Goal: Information Seeking & Learning: Learn about a topic

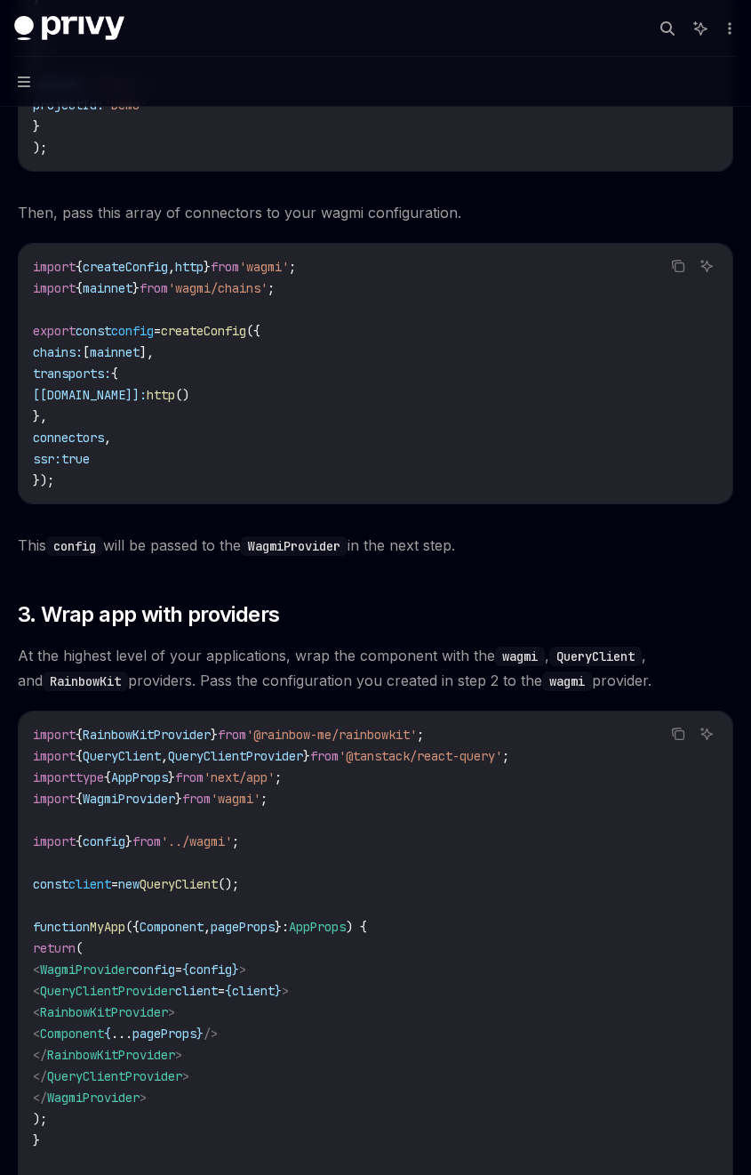
scroll to position [2241, 0]
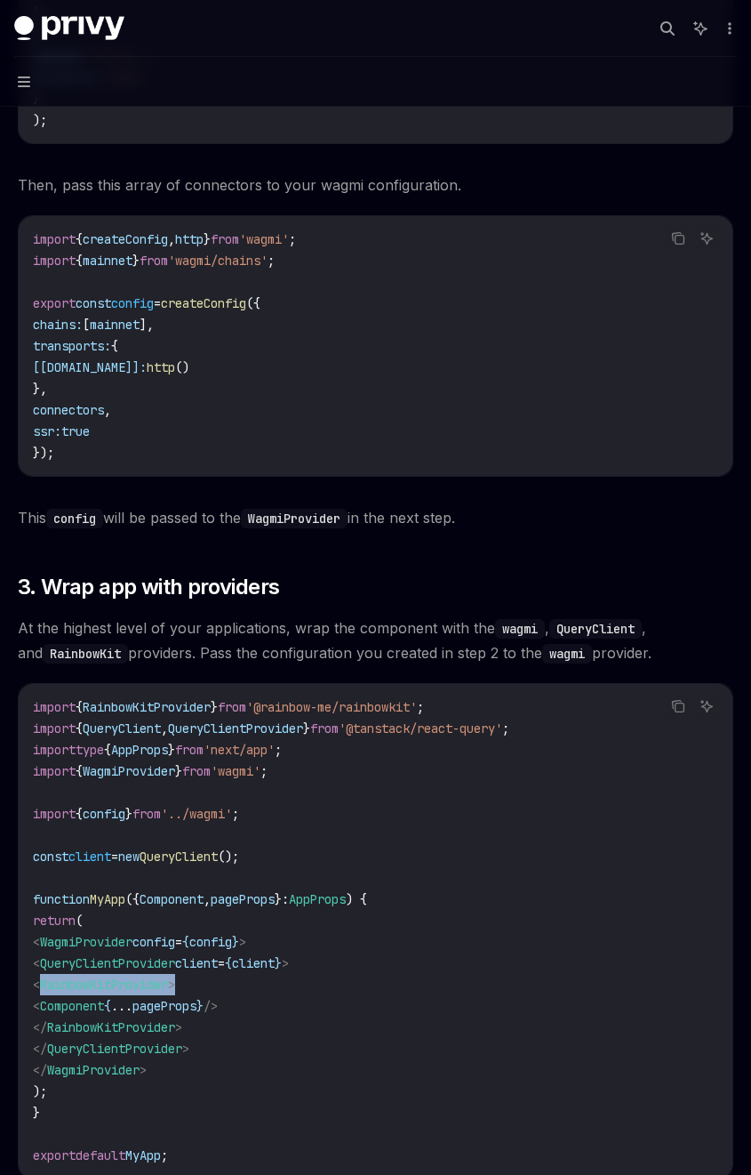
drag, startPoint x: 97, startPoint y: 985, endPoint x: 306, endPoint y: 983, distance: 209.0
click at [306, 983] on code "import { RainbowKitProvider } from '@rainbow-me/rainbowkit' ; import { QueryCli…" at bounding box center [376, 930] width 686 height 469
drag, startPoint x: 93, startPoint y: 983, endPoint x: 316, endPoint y: 978, distance: 222.3
click at [316, 978] on code "import { RainbowKitProvider } from '@rainbow-me/rainbowkit' ; import { QueryCli…" at bounding box center [376, 930] width 686 height 469
copy span "< RainbowKitProvider >"
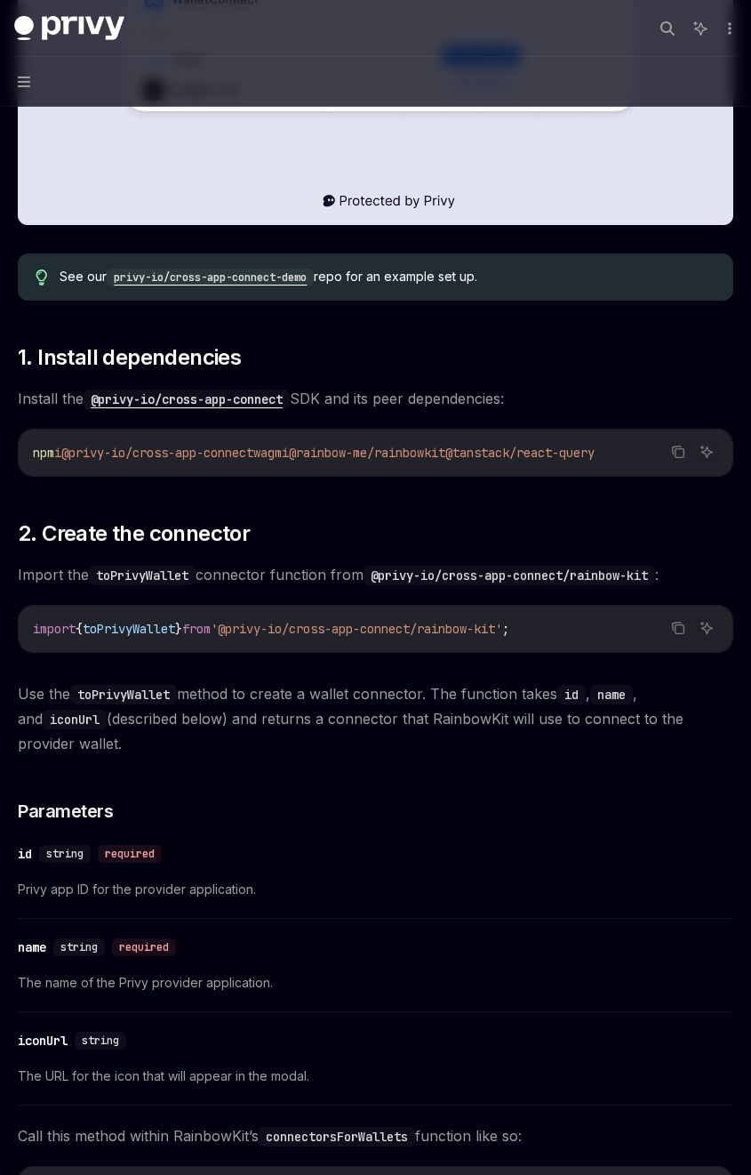
scroll to position [534, 0]
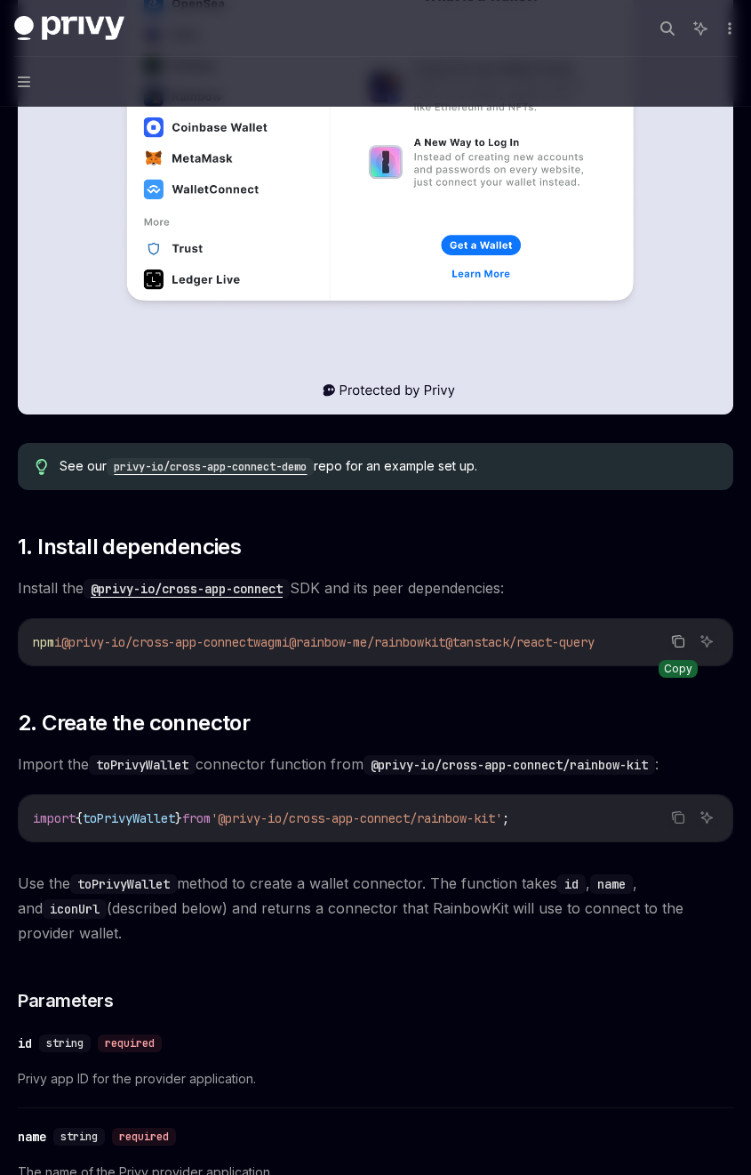
click at [676, 639] on icon "Copy the contents from the code block" at bounding box center [680, 642] width 9 height 9
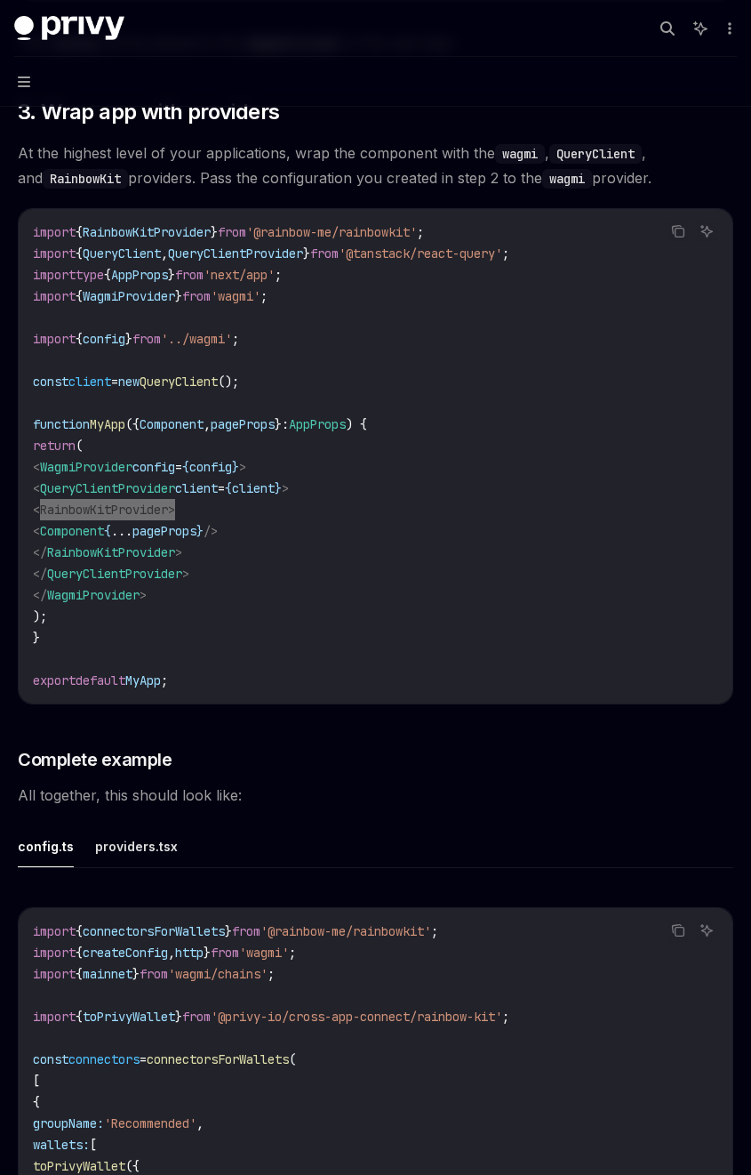
scroll to position [2561, 0]
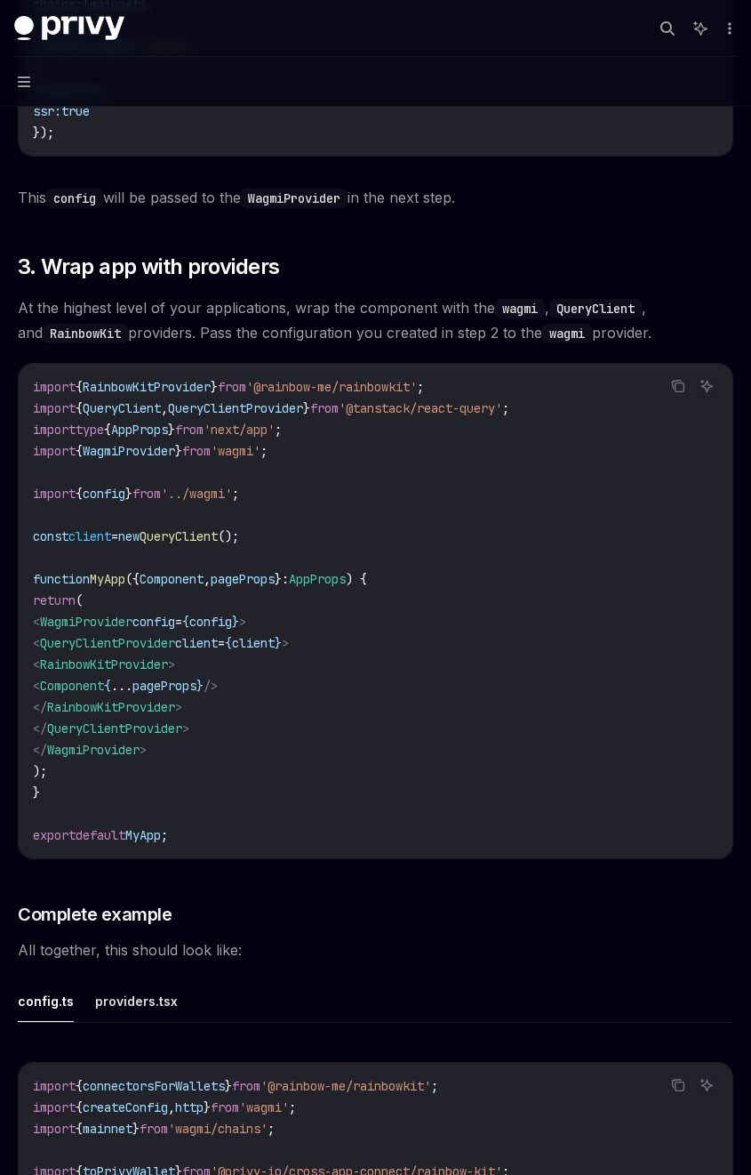
click at [368, 390] on span "'@rainbow-me/rainbowkit'" at bounding box center [331, 387] width 171 height 16
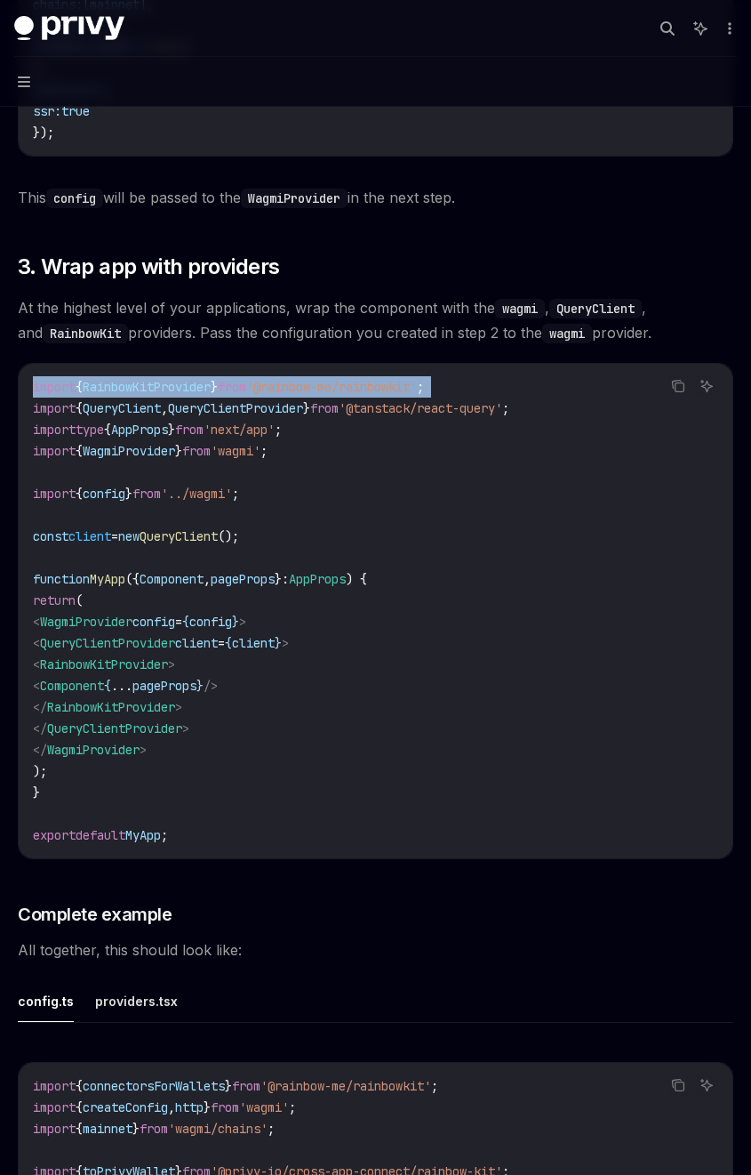
click at [368, 390] on span "'@rainbow-me/rainbowkit'" at bounding box center [331, 387] width 171 height 16
copy code "import { RainbowKitProvider } from '@rainbow-me/rainbowkit' ;"
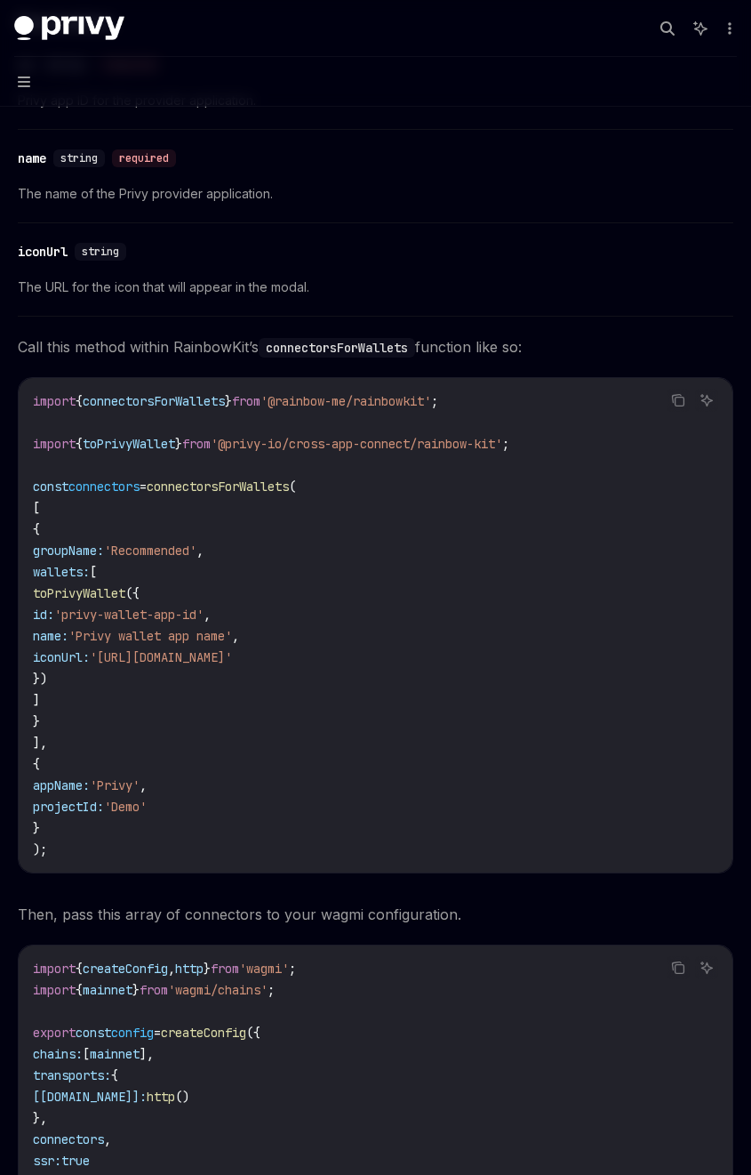
scroll to position [1494, 0]
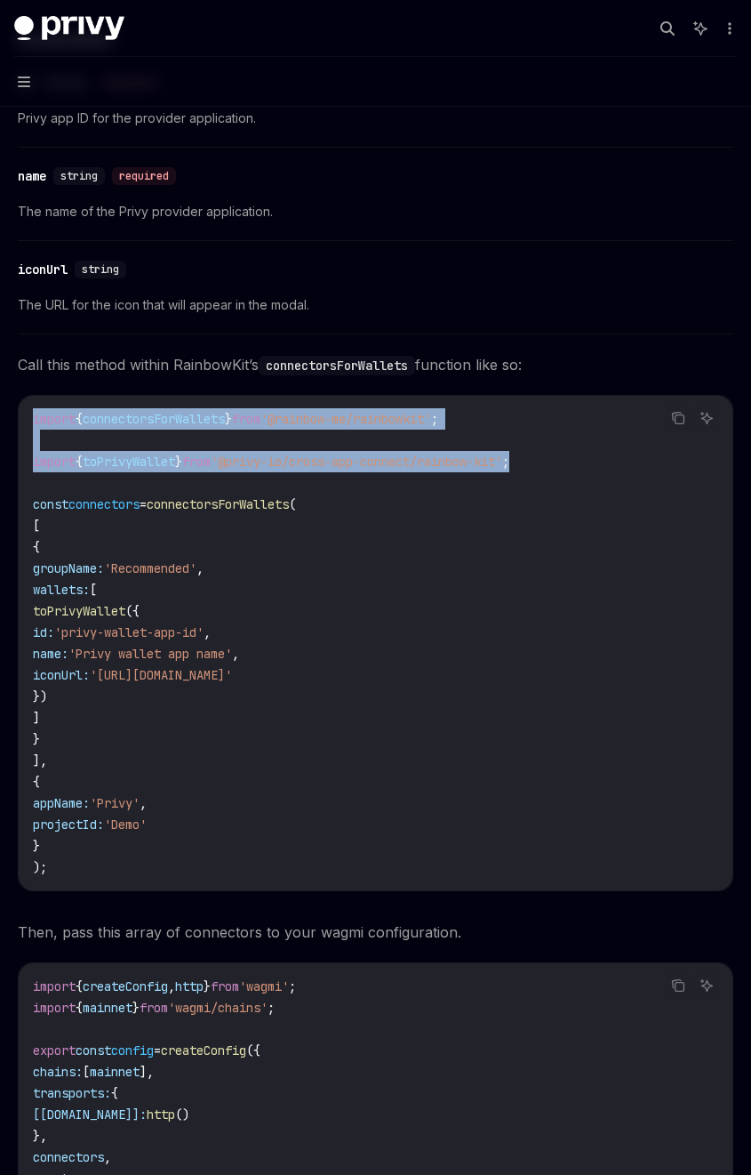
drag, startPoint x: 574, startPoint y: 469, endPoint x: -118, endPoint y: 414, distance: 693.9
copy code "import { connectorsForWallets } from '@rainbow-me/rainbowkit' ; import { toPriv…"
click at [682, 412] on icon "Copy the contents from the code block" at bounding box center [678, 418] width 14 height 14
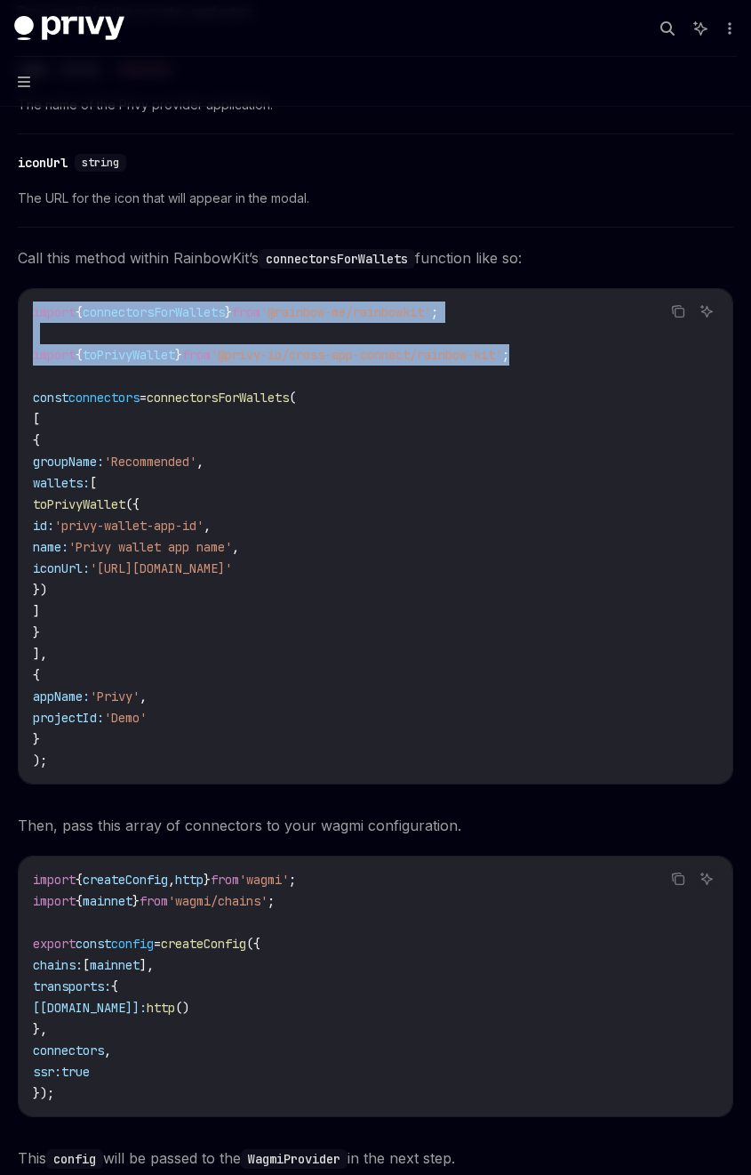
scroll to position [1814, 0]
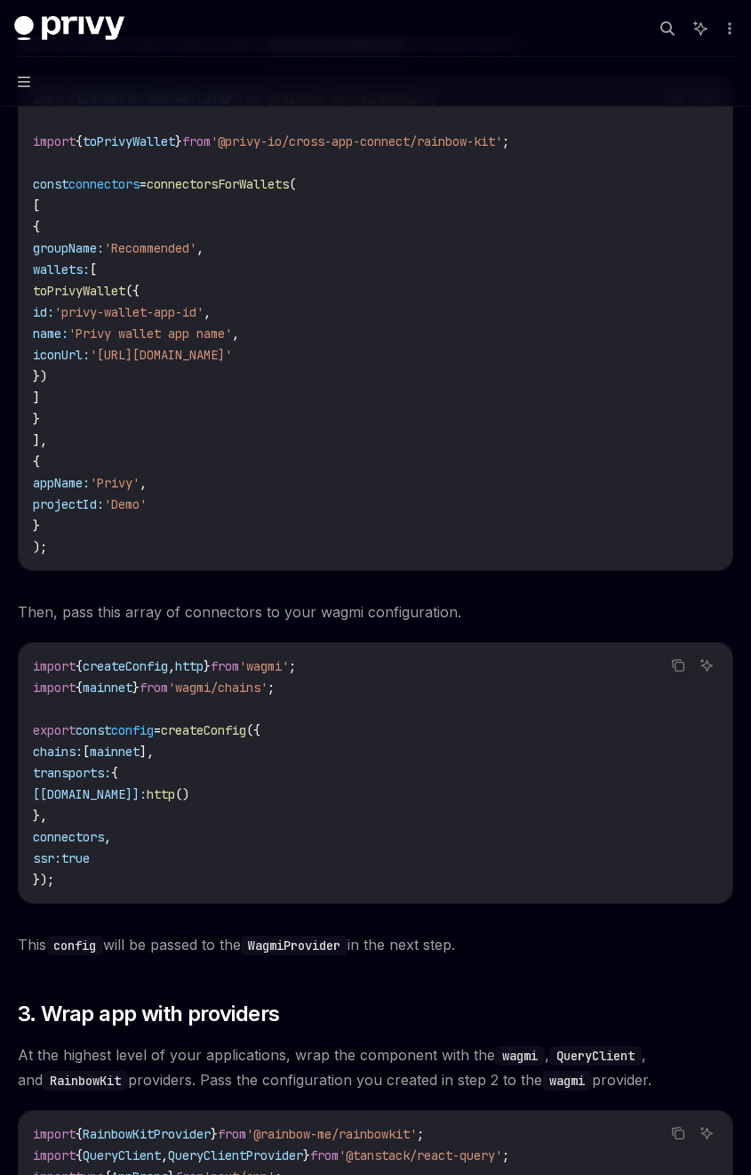
click at [55, 834] on span "connectors" at bounding box center [68, 837] width 71 height 16
drag, startPoint x: 51, startPoint y: 837, endPoint x: 225, endPoint y: 841, distance: 174.3
click at [225, 841] on code "import { createConfig , http } from 'wagmi' ; import { mainnet } from 'wagmi/ch…" at bounding box center [376, 772] width 686 height 235
copy span "connectors ,"
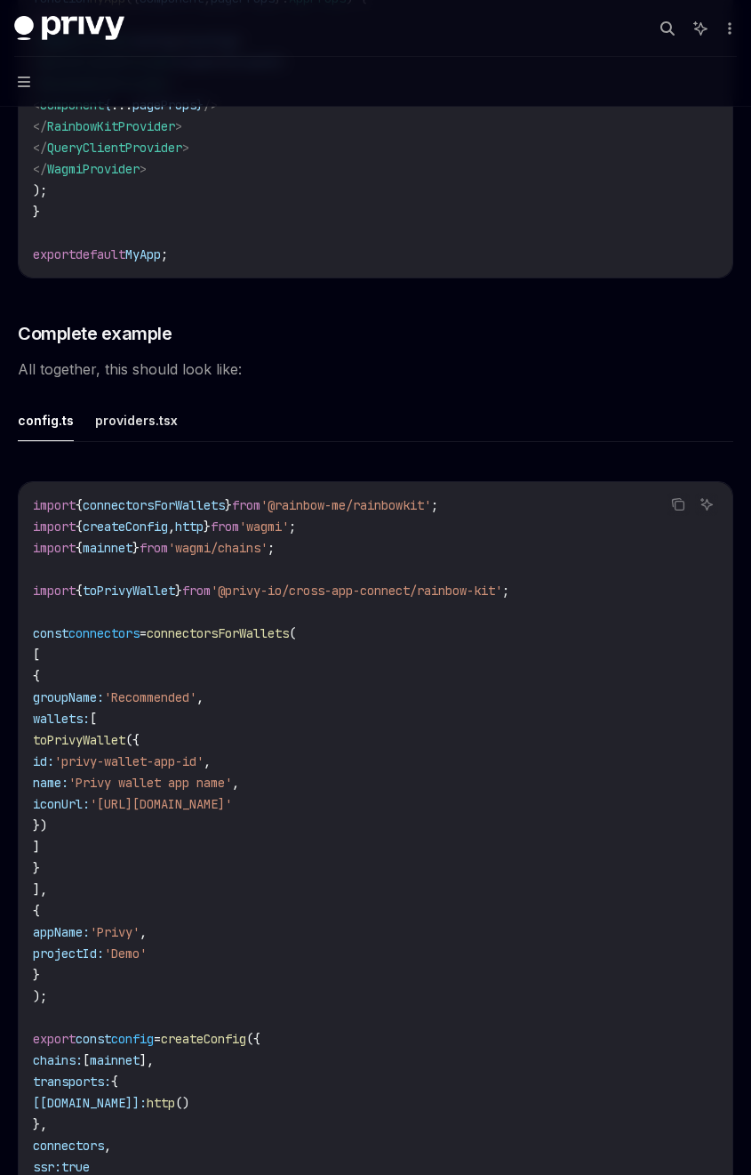
scroll to position [2979, 0]
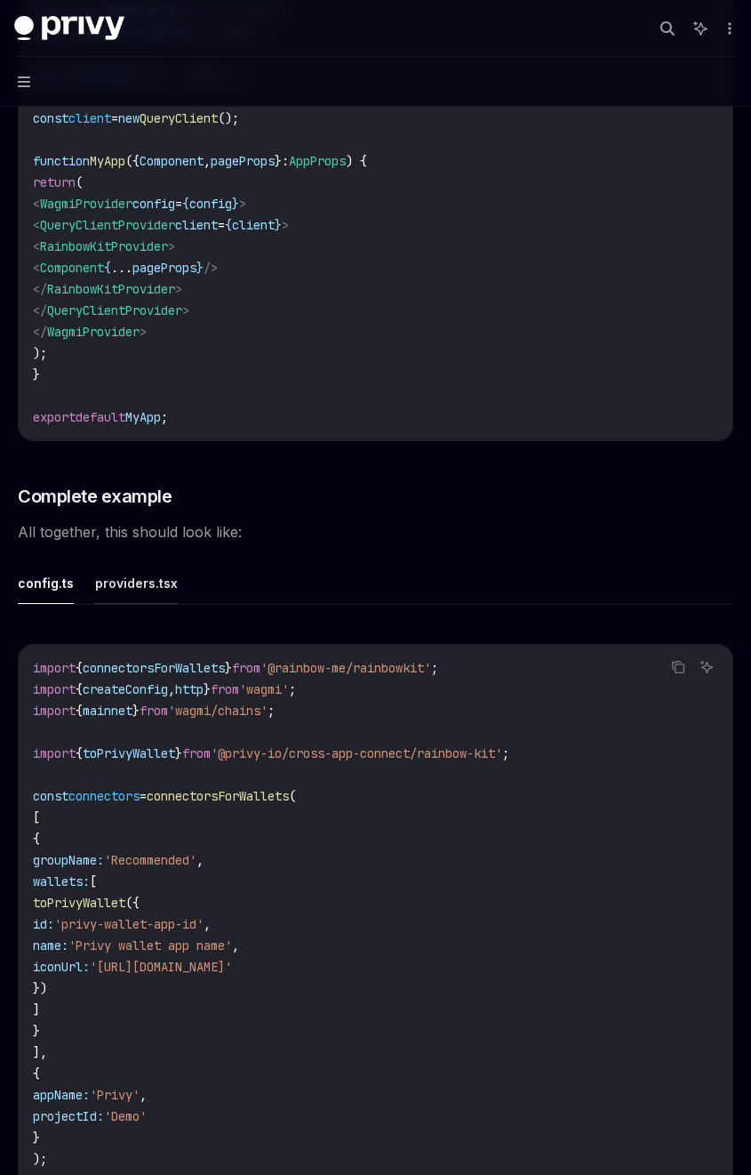
click at [127, 565] on button "providers.tsx" at bounding box center [136, 583] width 83 height 42
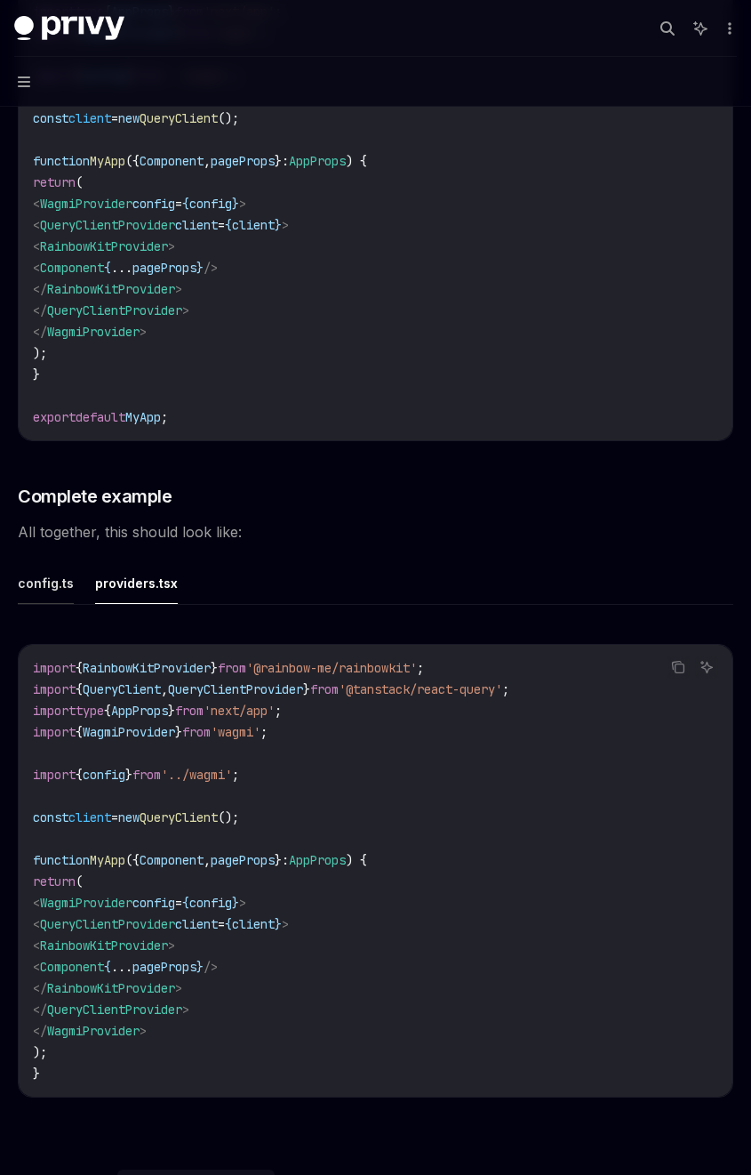
click at [45, 579] on button "config.ts" at bounding box center [46, 583] width 56 height 42
type textarea "*"
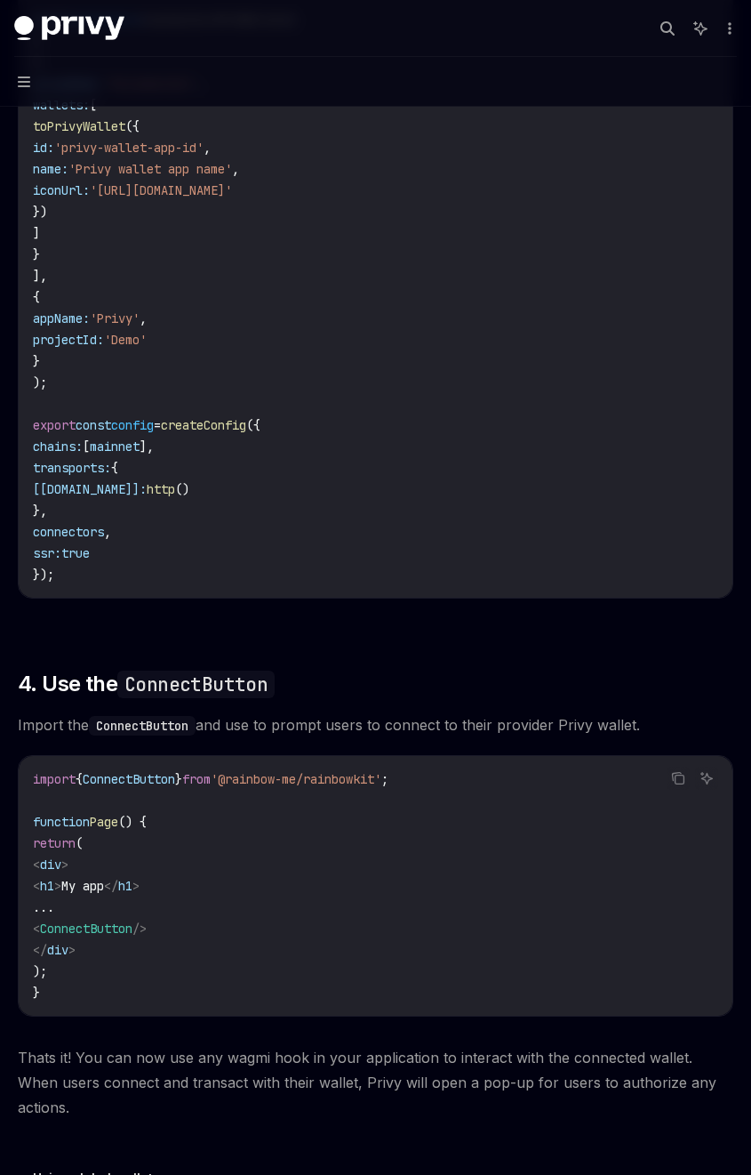
scroll to position [3939, 0]
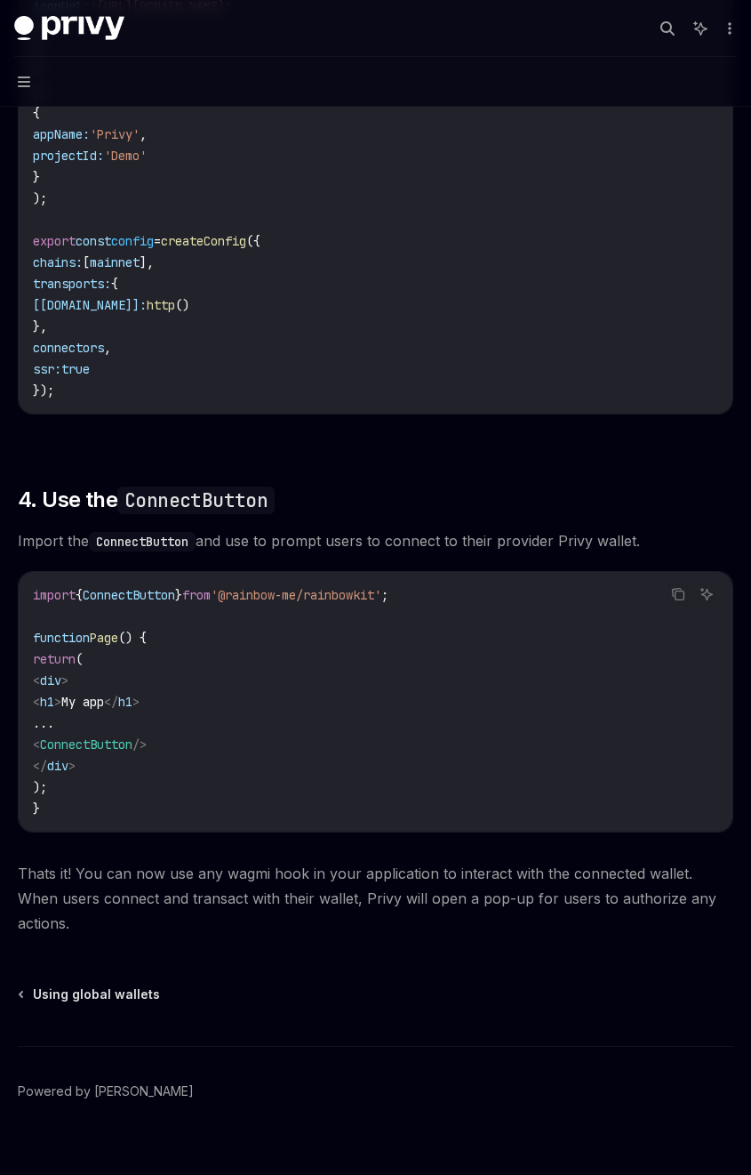
click at [156, 594] on span "ConnectButton" at bounding box center [129, 595] width 92 height 16
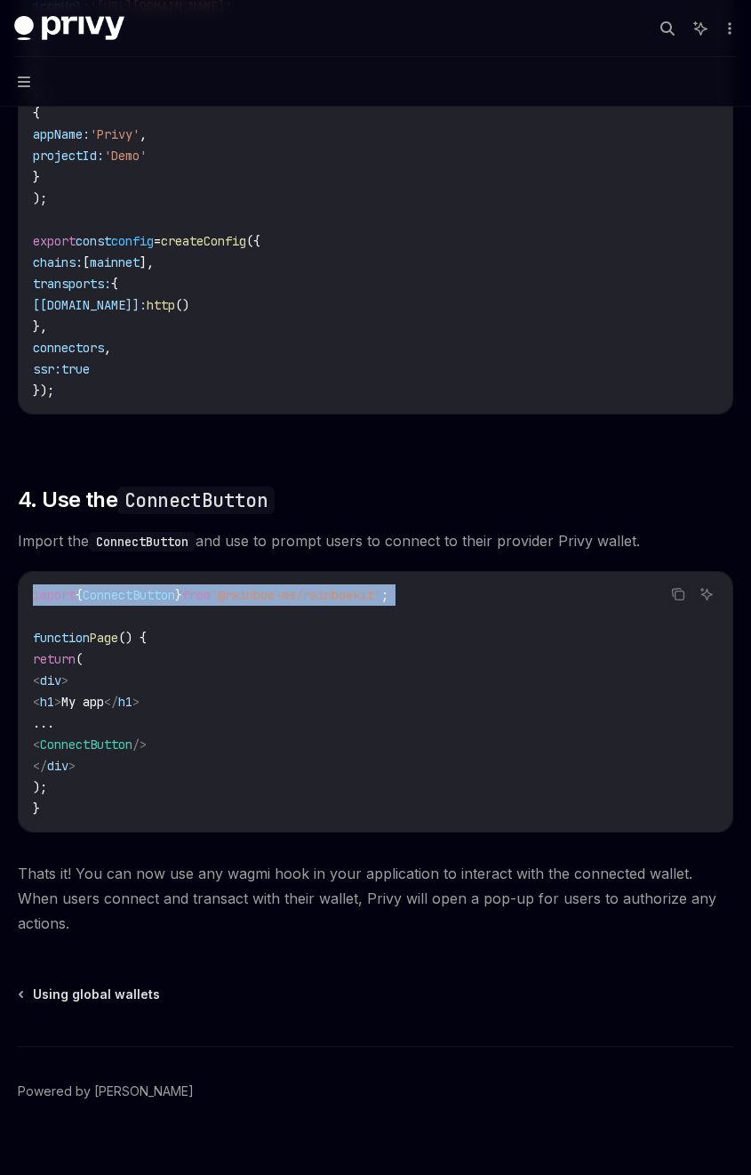
click at [156, 594] on span "ConnectButton" at bounding box center [129, 595] width 92 height 16
copy code "import { ConnectButton } from '@rainbow-me/rainbowkit' ;"
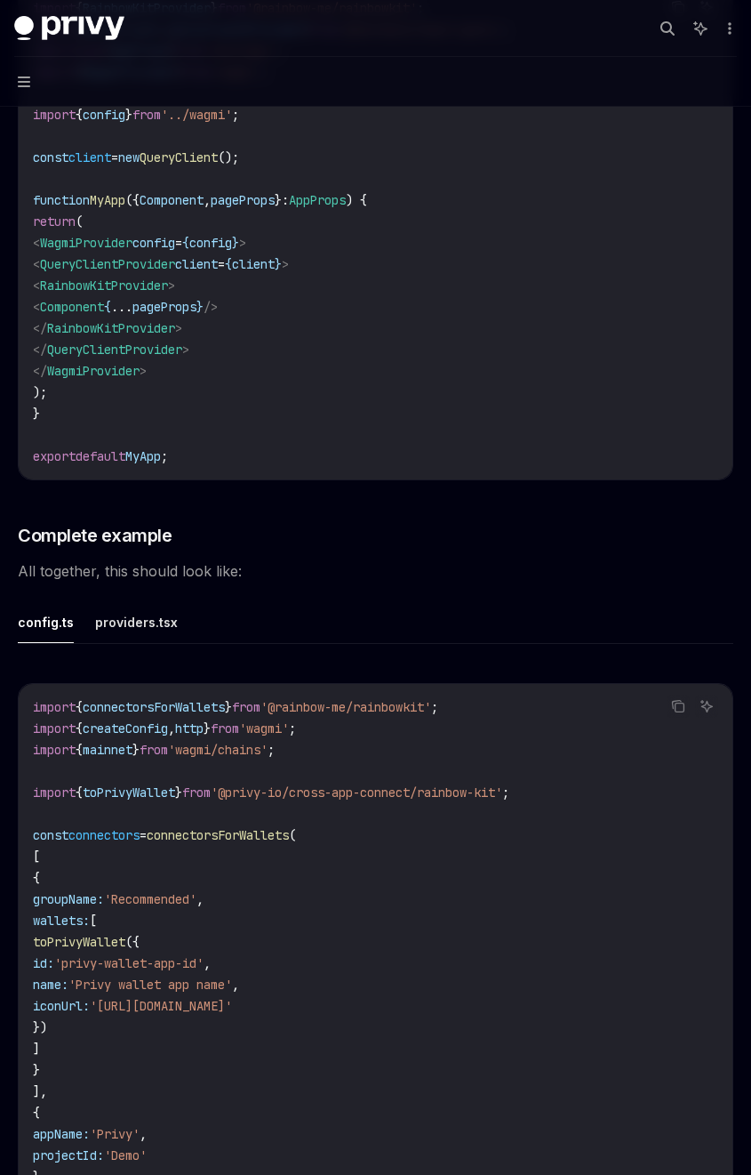
scroll to position [2872, 0]
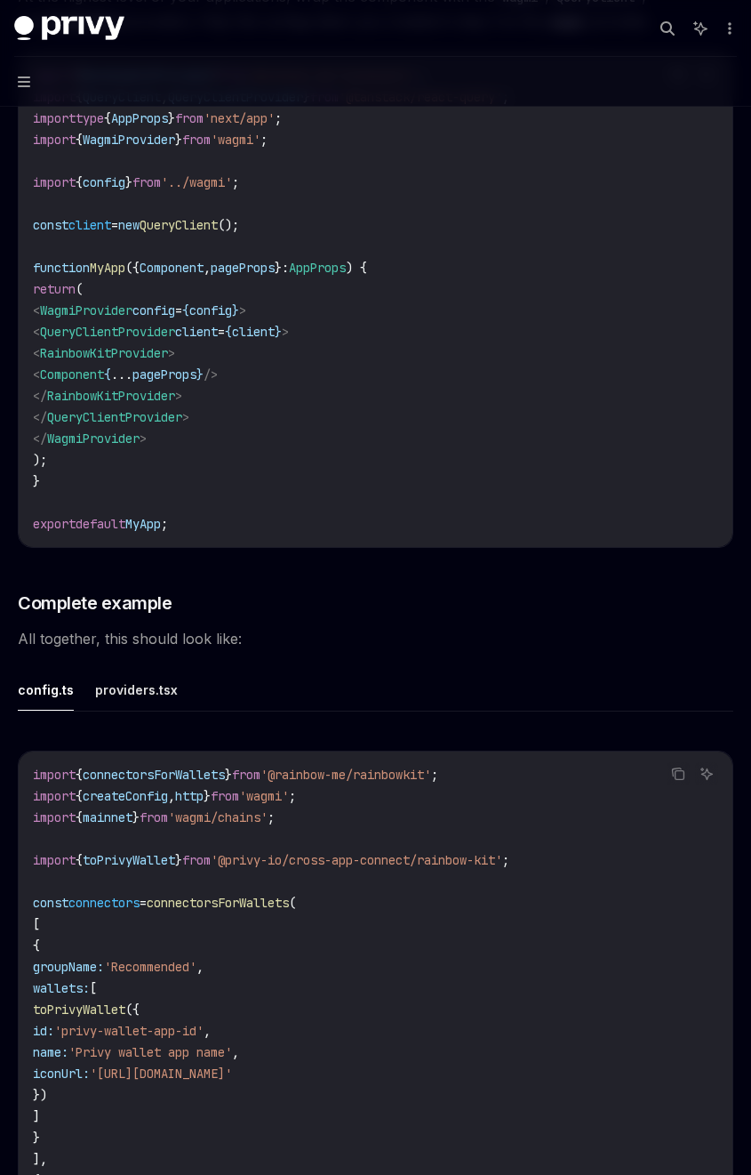
click at [237, 135] on span "'wagmi'" at bounding box center [236, 140] width 50 height 16
click at [299, 150] on code "import { RainbowKitProvider } from '@rainbow-me/rainbowkit' ; import { QueryCli…" at bounding box center [376, 299] width 686 height 469
click at [261, 140] on span "'wagmi'" at bounding box center [236, 140] width 50 height 16
click at [370, 143] on code "import { RainbowKitProvider } from '@rainbow-me/rainbowkit' ; import { QueryCli…" at bounding box center [376, 299] width 686 height 469
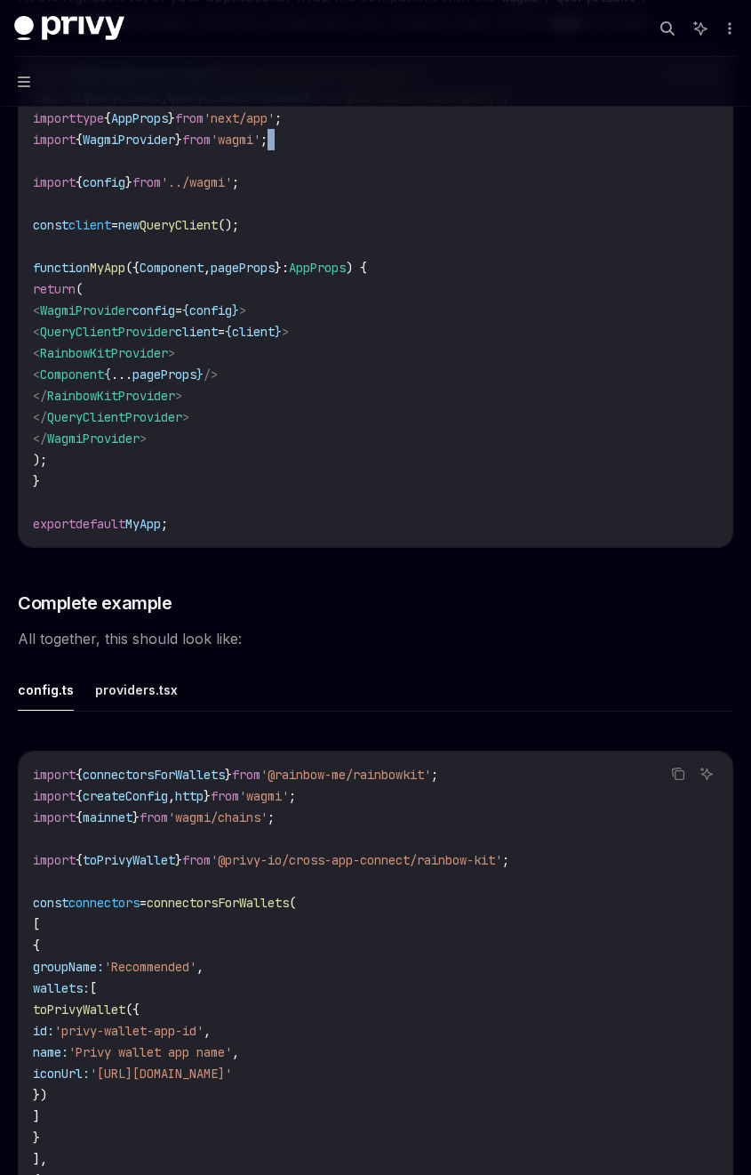
click at [370, 143] on code "import { RainbowKitProvider } from '@rainbow-me/rainbowkit' ; import { QueryCli…" at bounding box center [376, 299] width 686 height 469
click at [182, 142] on span "}" at bounding box center [178, 140] width 7 height 16
copy code "import { WagmiProvider } from 'wagmi' ;"
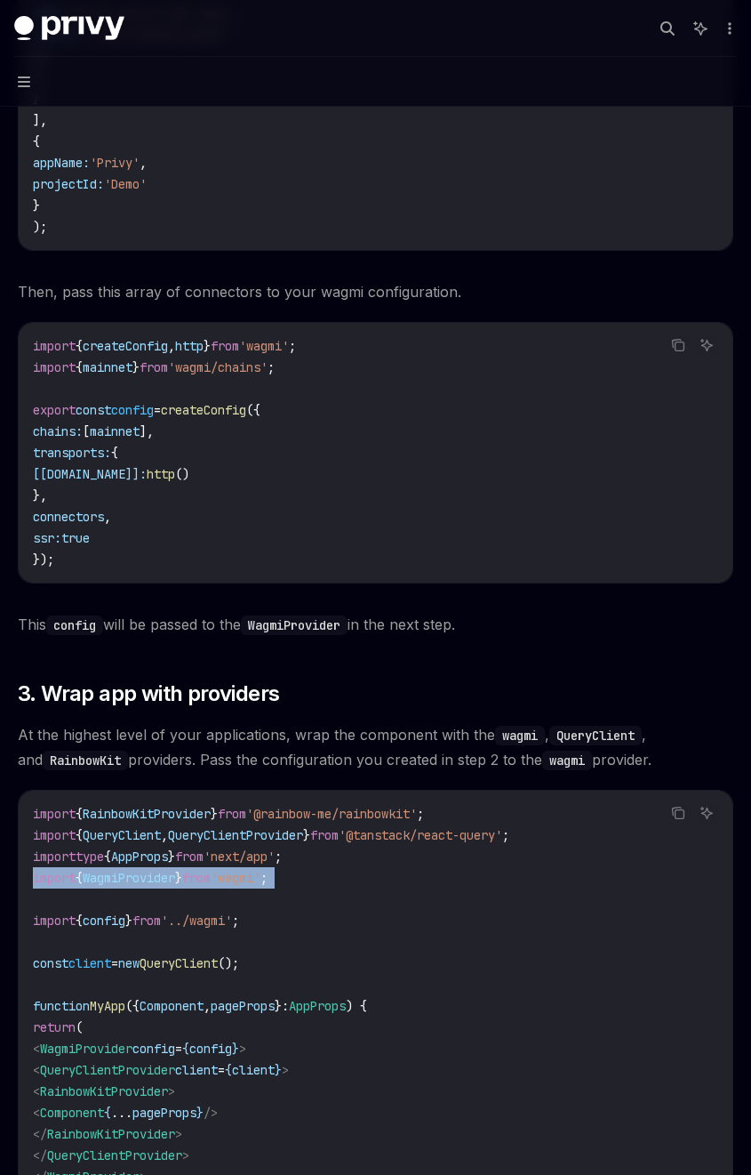
scroll to position [1814, 0]
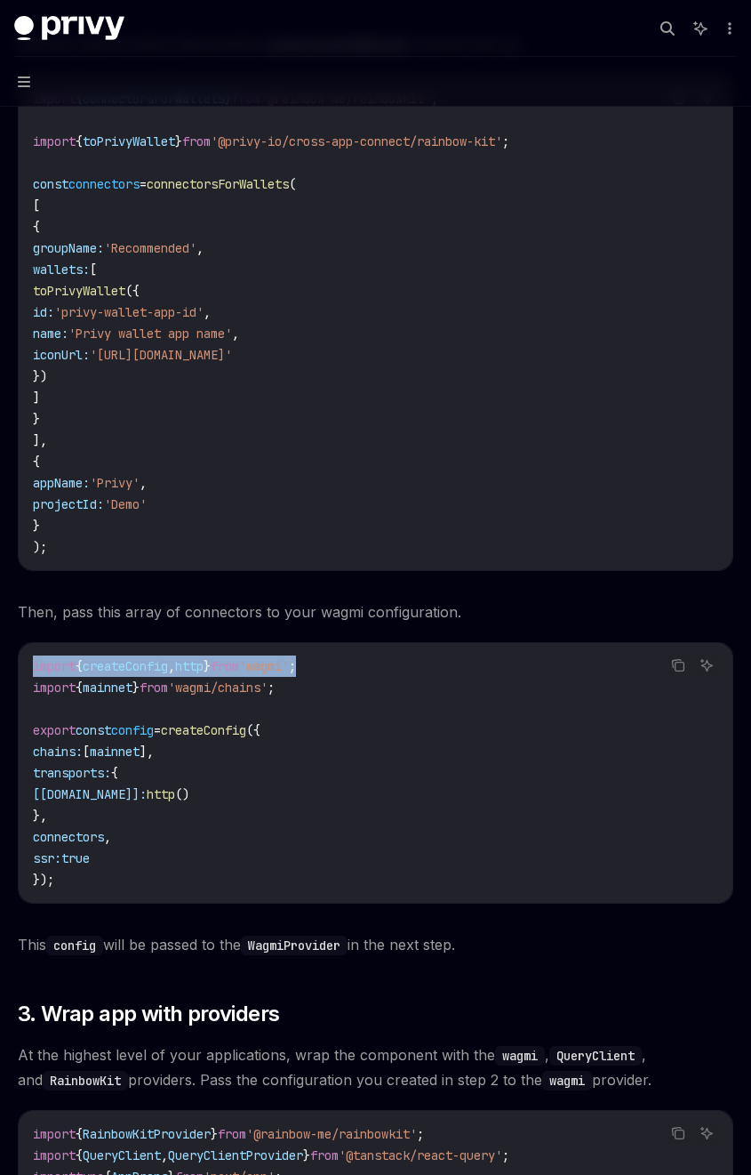
drag, startPoint x: 345, startPoint y: 663, endPoint x: -58, endPoint y: 669, distance: 402.8
copy span "import { createConfig , http } from 'wagmi' ;"
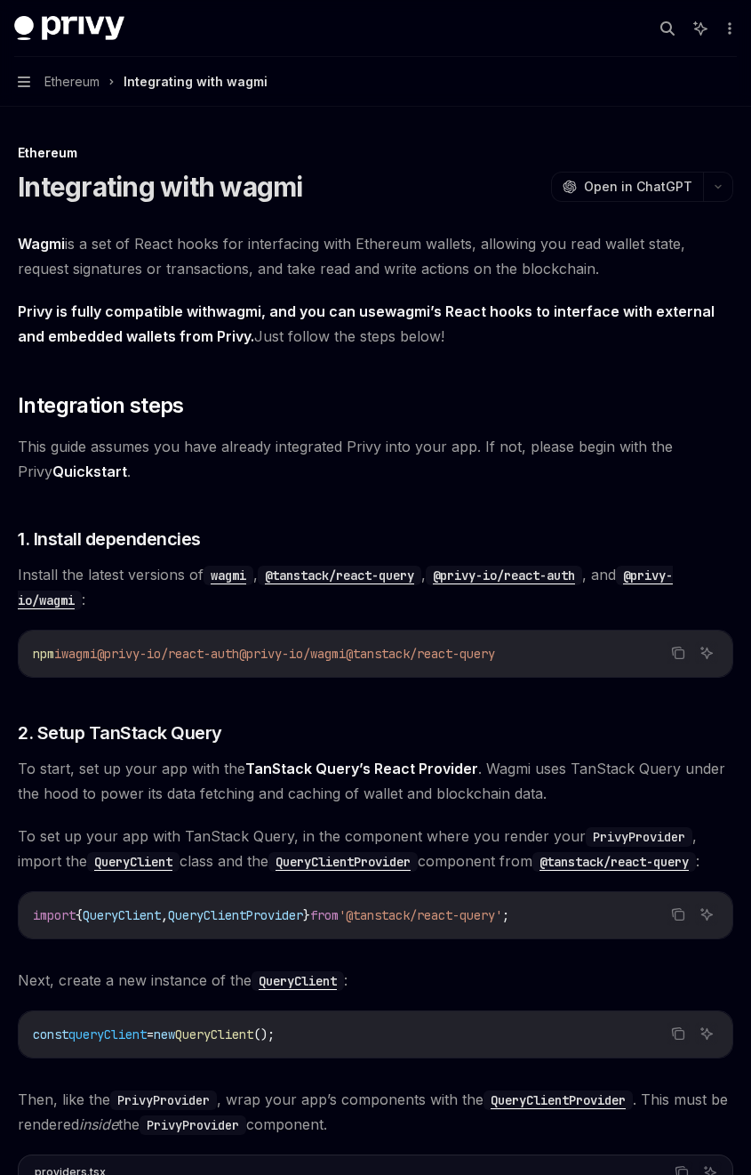
scroll to position [2677, 0]
